Goal: Information Seeking & Learning: Learn about a topic

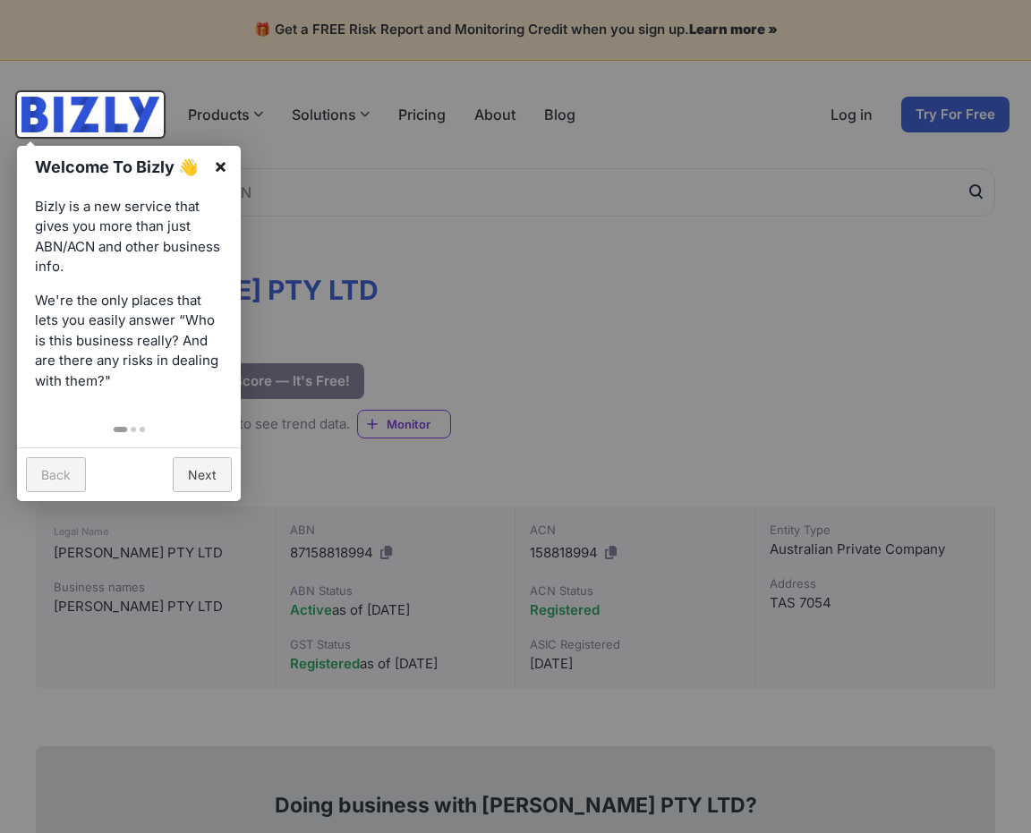
drag, startPoint x: 218, startPoint y: 164, endPoint x: 431, endPoint y: 204, distance: 216.8
click at [218, 164] on link "×" at bounding box center [221, 166] width 40 height 40
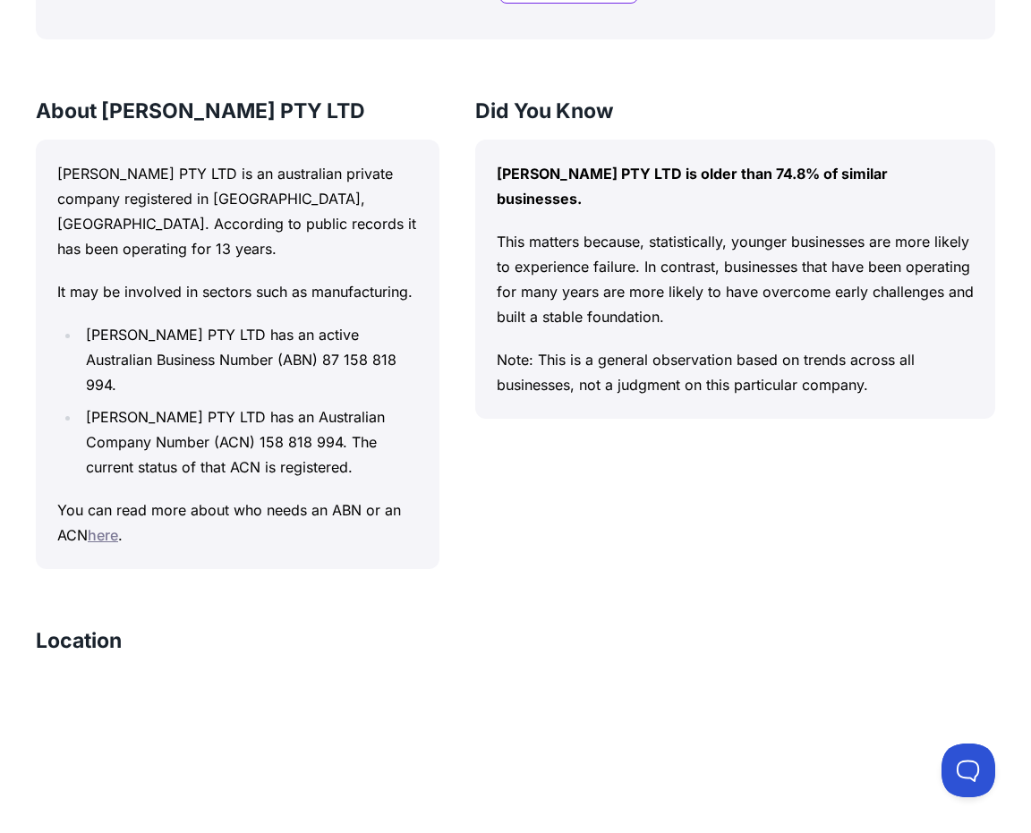
scroll to position [1611, 0]
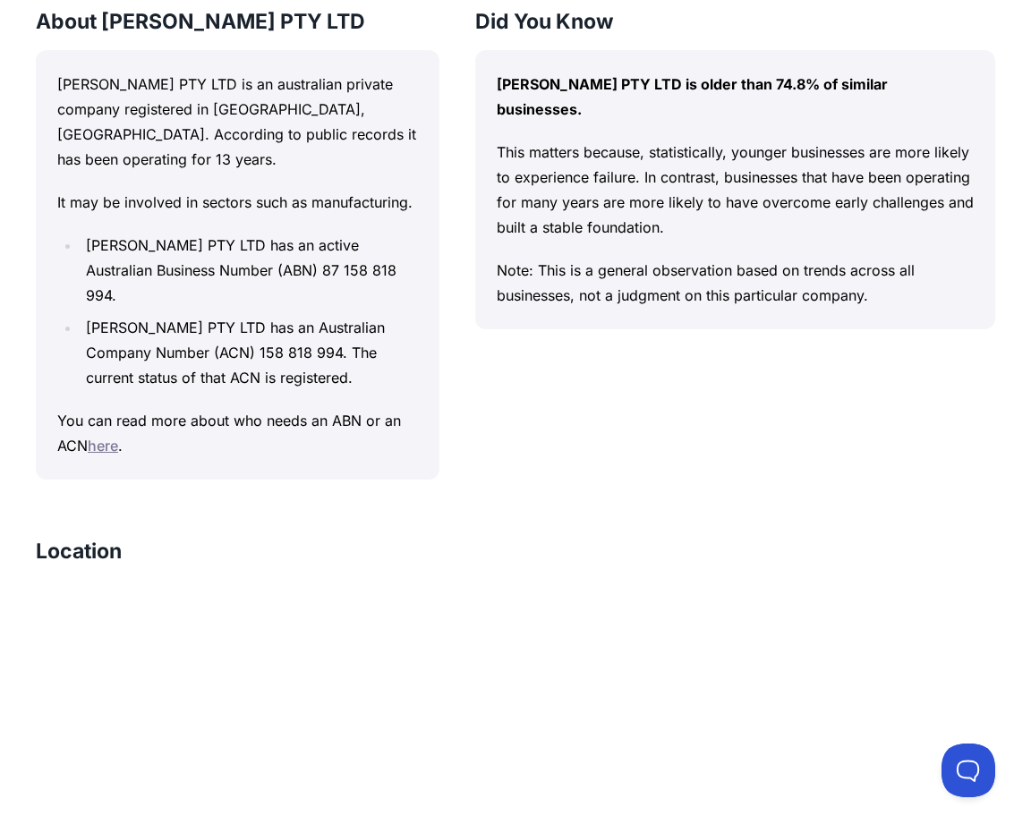
click at [118, 455] on link "here" at bounding box center [103, 446] width 30 height 18
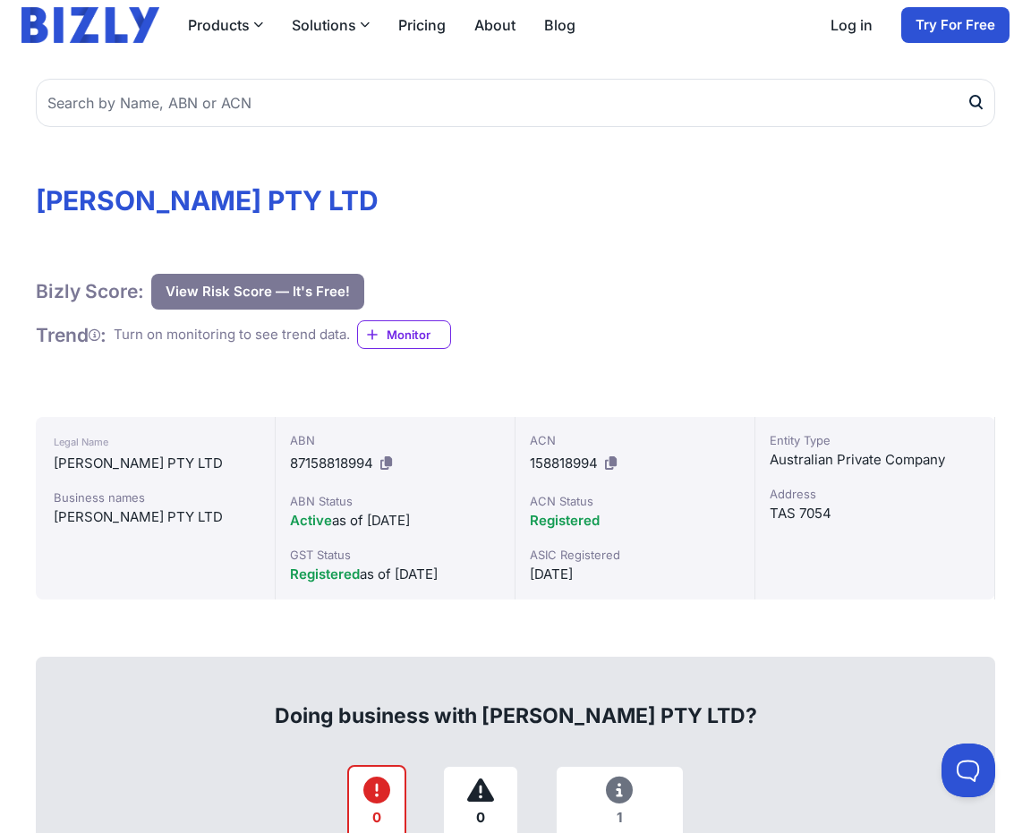
scroll to position [0, 0]
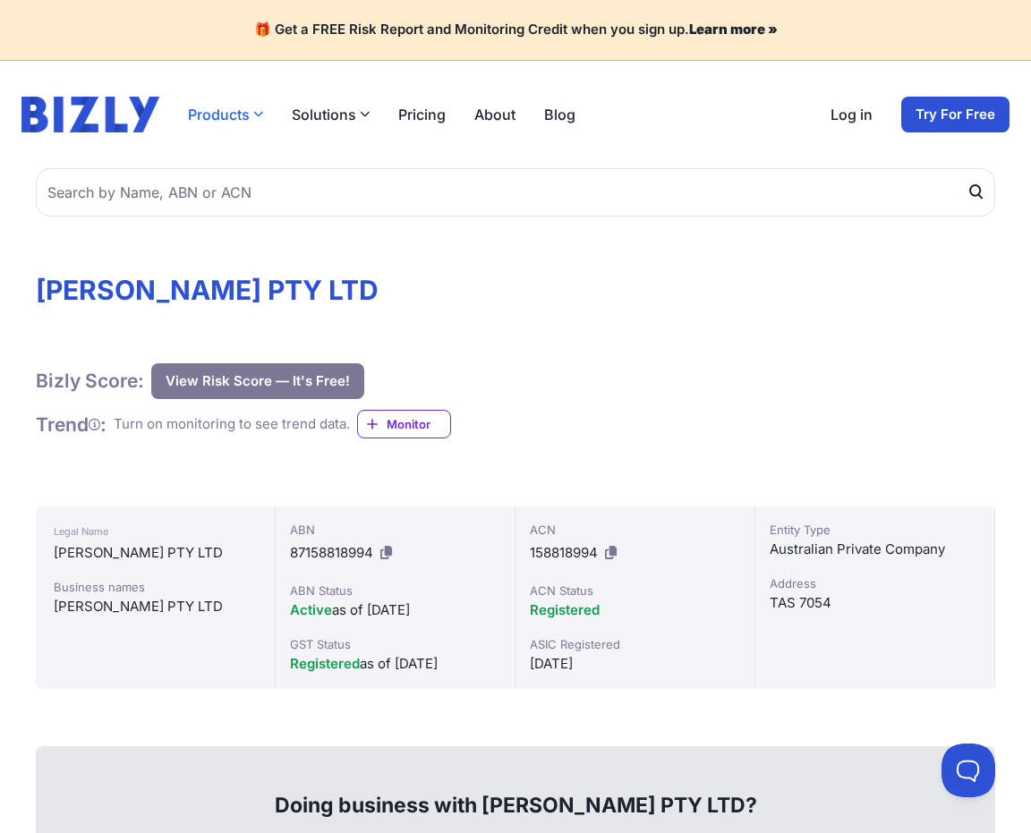
click at [222, 112] on button "Products" at bounding box center [225, 114] width 75 height 21
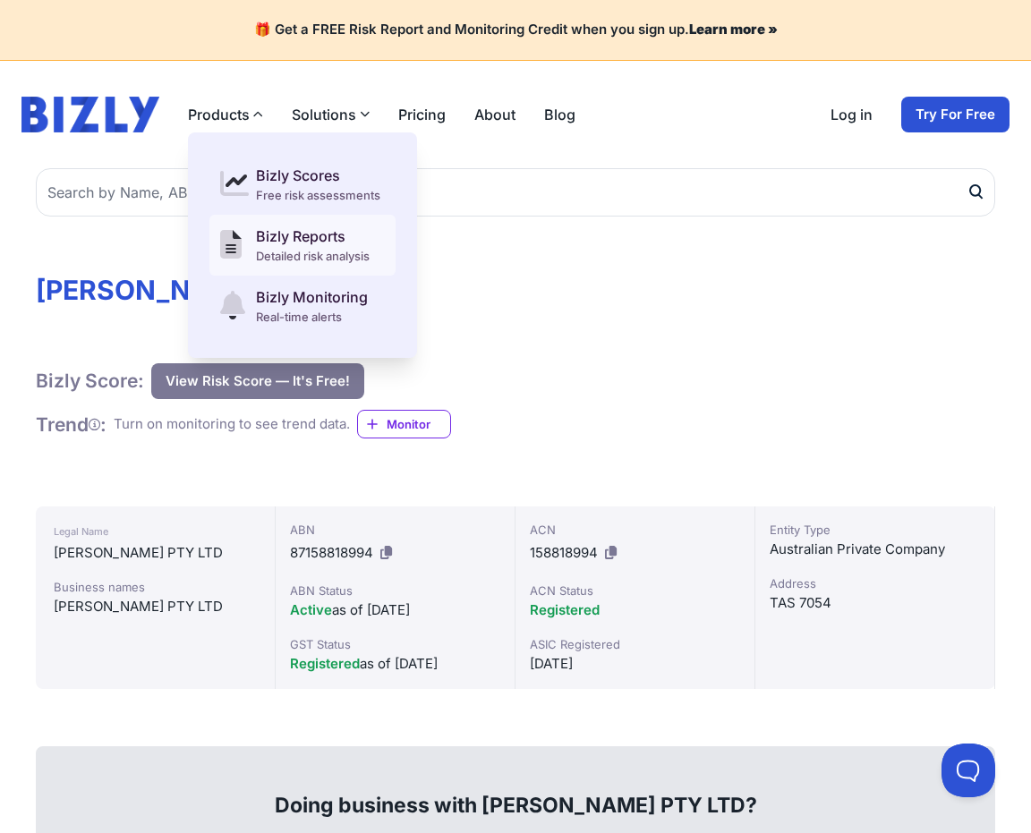
click at [330, 233] on div "Bizly Reports" at bounding box center [313, 236] width 114 height 21
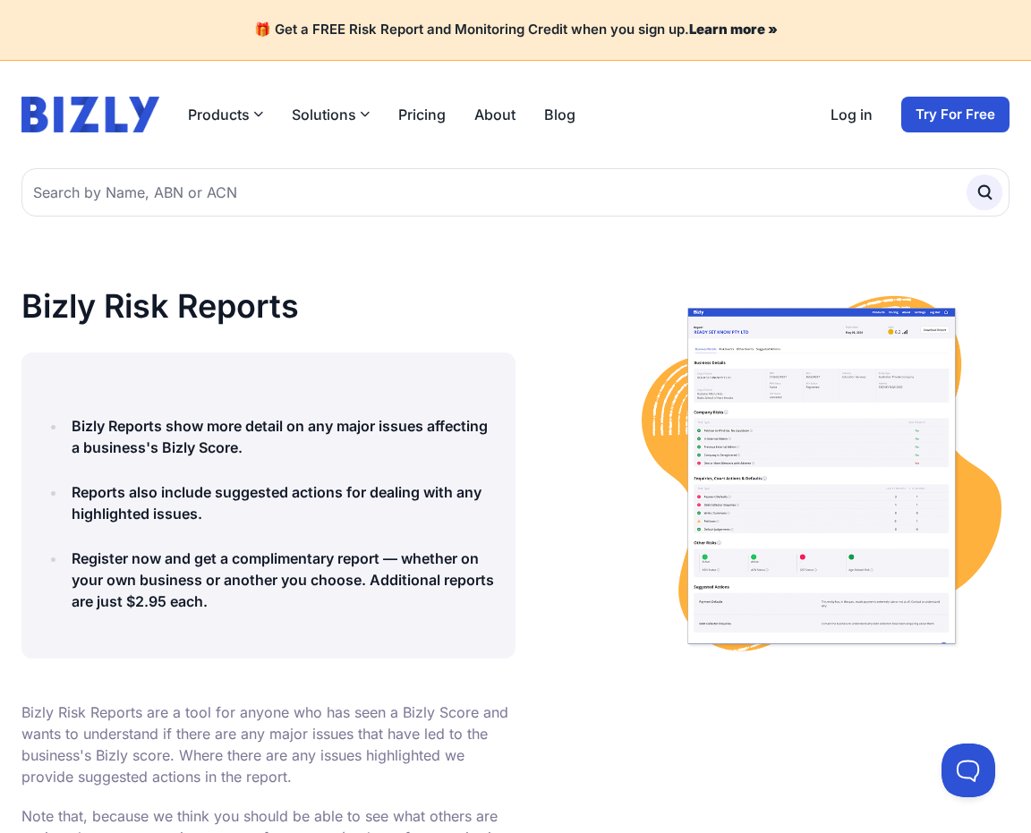
click at [495, 113] on link "About" at bounding box center [494, 114] width 41 height 21
